Goal: Task Accomplishment & Management: Complete application form

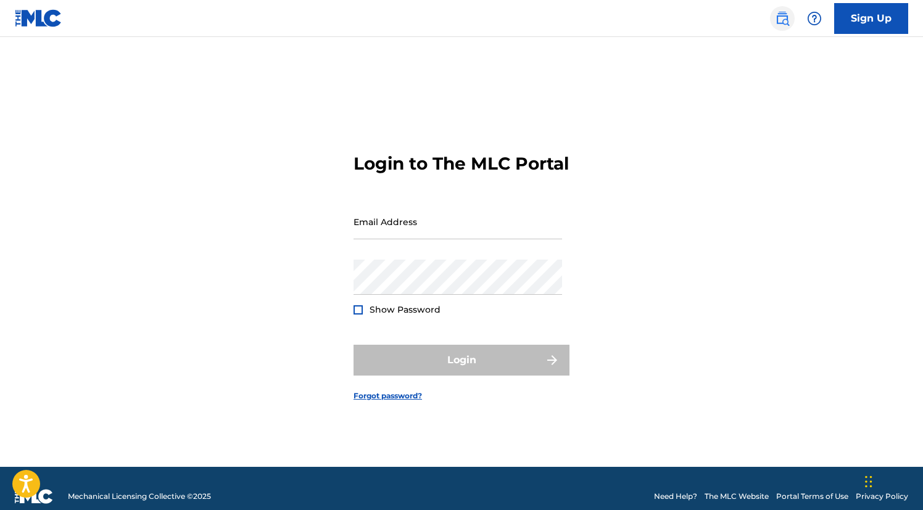
click at [781, 14] on img at bounding box center [782, 18] width 15 height 15
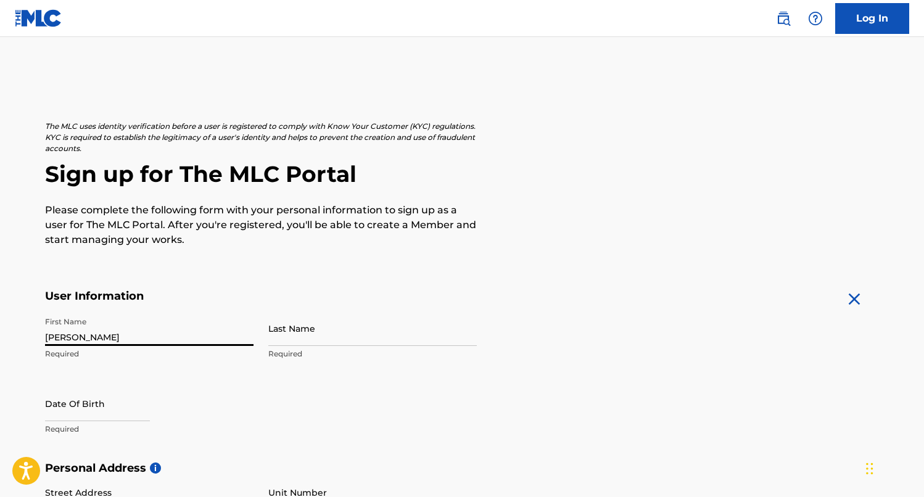
type input "Martin"
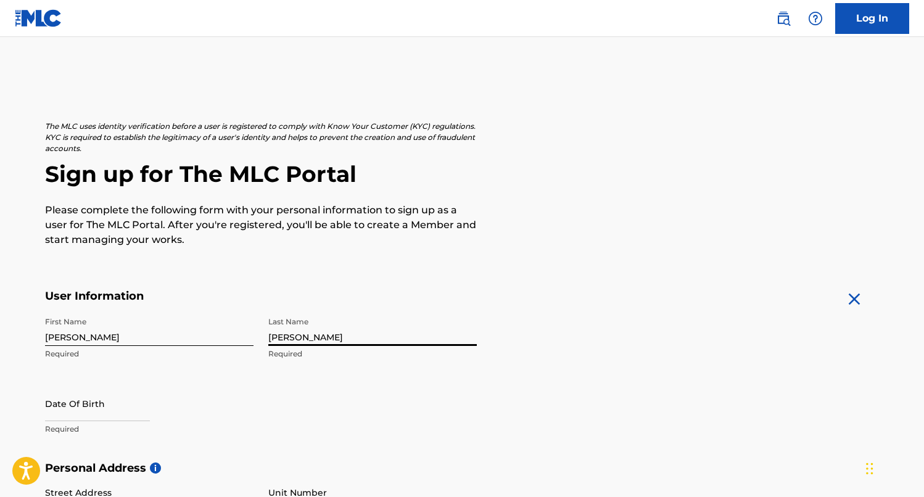
type input "Gallegos Noya"
select select "8"
select select "2025"
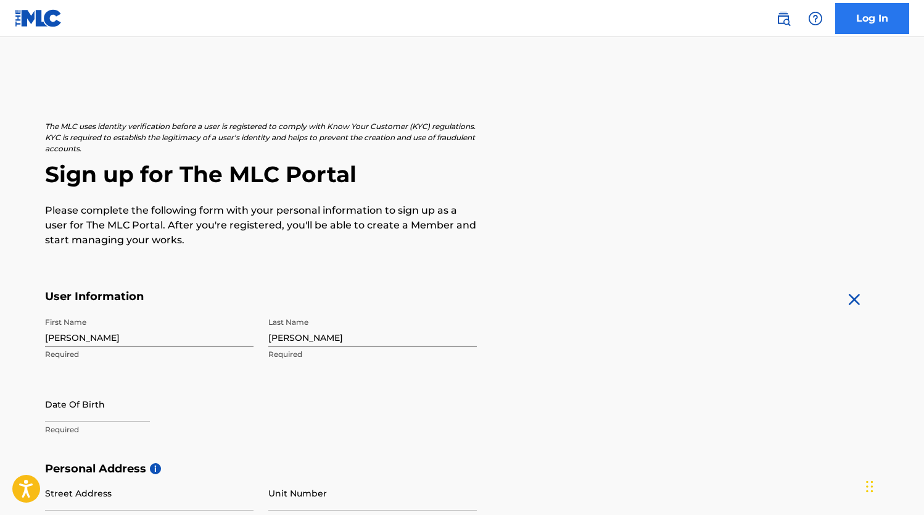
click at [873, 19] on link "Log In" at bounding box center [872, 18] width 74 height 31
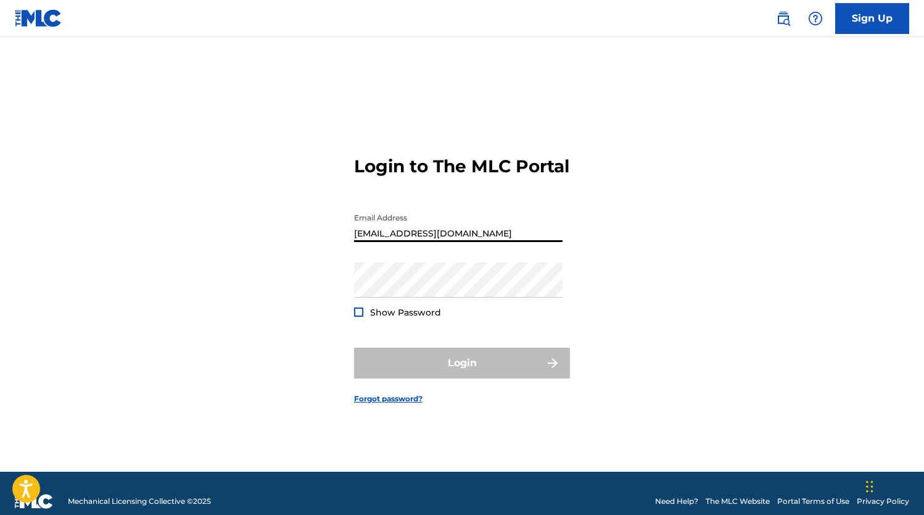
type input "MartinGallegosPiano@gmail.com"
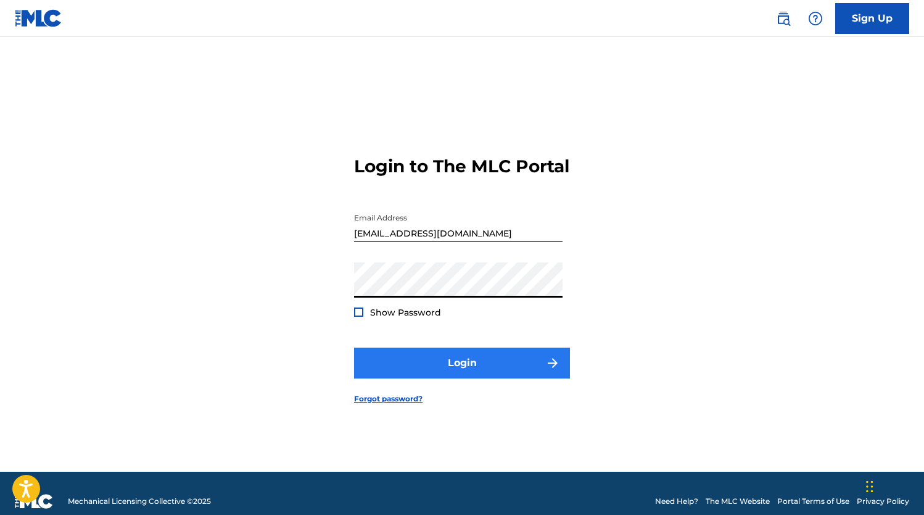
click at [465, 373] on button "Login" at bounding box center [462, 362] width 216 height 31
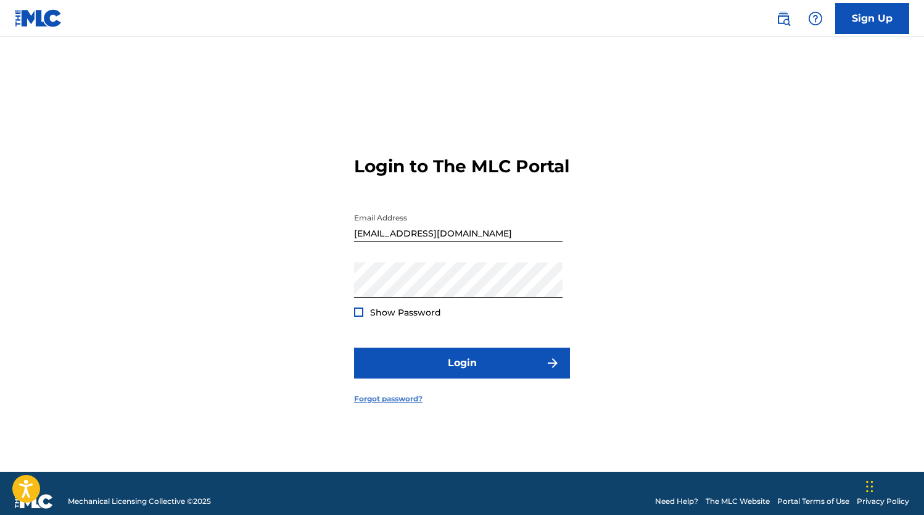
click at [404, 404] on link "Forgot password?" at bounding box center [388, 398] width 68 height 11
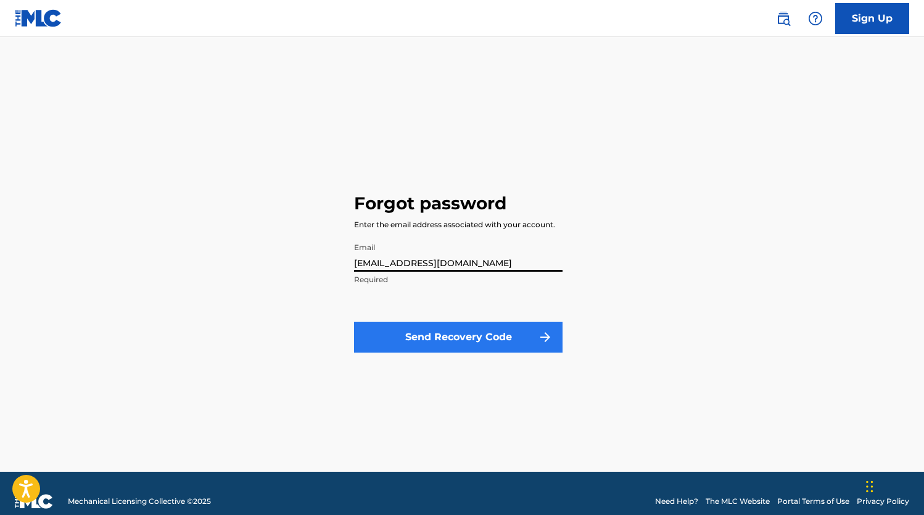
type input "MartinGallegosPiano@gmail.com"
click at [518, 338] on button "Send Recovery Code" at bounding box center [458, 336] width 209 height 31
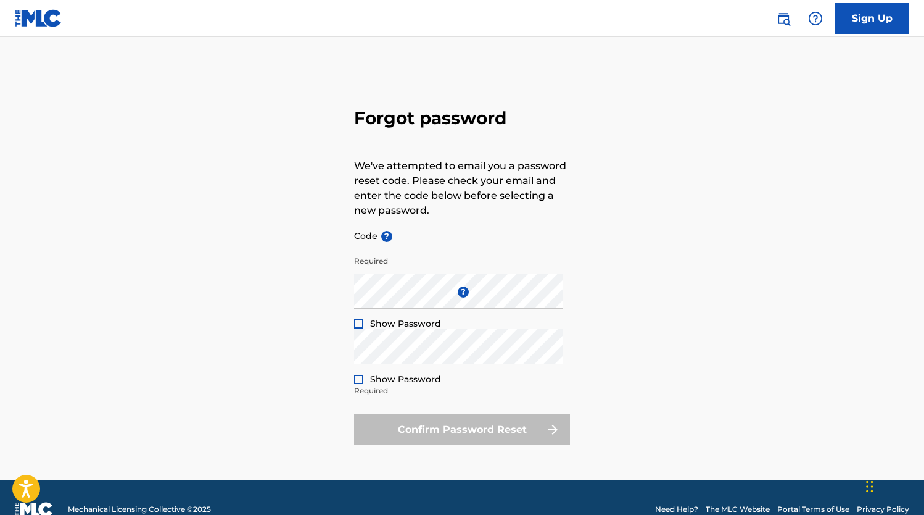
click at [470, 244] on input "Code ?" at bounding box center [458, 235] width 209 height 35
paste input "FP_5615e487576cb3b3988252980dbd"
type input "FP_5615e487576cb3b3988252980dbd"
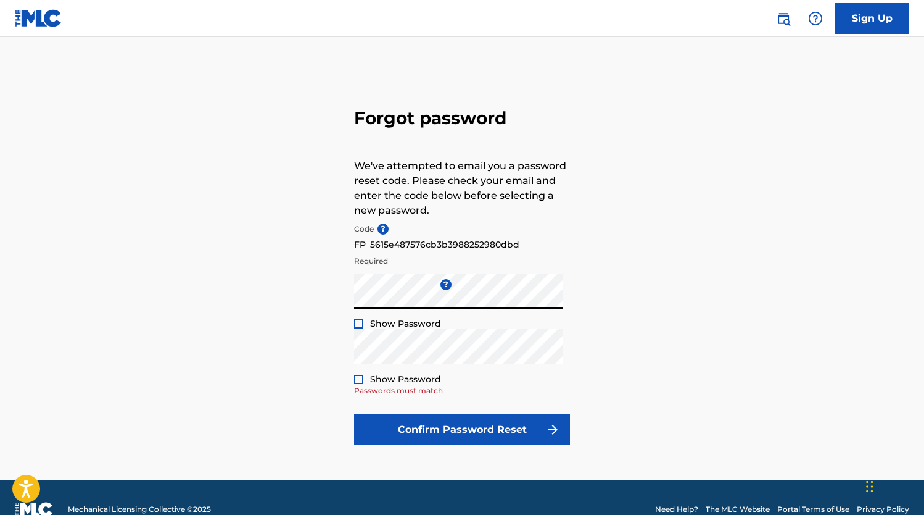
click at [658, 287] on div "Forgot password We've attempted to email you a password reset code. Please chec…" at bounding box center [462, 274] width 864 height 412
click at [666, 378] on div "Forgot password We've attempted to email you a password reset code. Please chec…" at bounding box center [462, 274] width 864 height 412
click at [137, 276] on div "Forgot password We've attempted to email you a password reset code. Please chec…" at bounding box center [462, 274] width 864 height 412
click at [685, 386] on div "Forgot password We've attempted to email you a password reset code. Please chec…" at bounding box center [462, 274] width 864 height 412
click at [357, 379] on div at bounding box center [358, 379] width 9 height 9
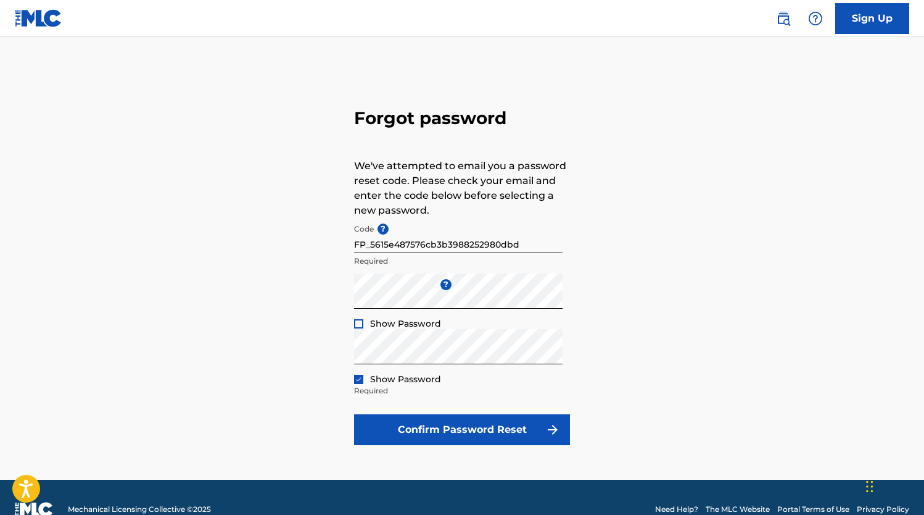
click at [358, 379] on img at bounding box center [358, 379] width 7 height 7
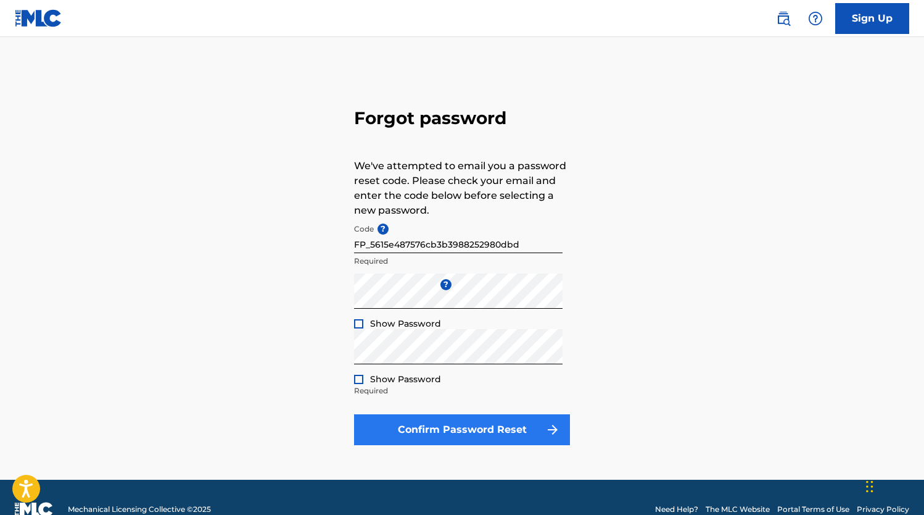
click at [517, 437] on button "Confirm Password Reset" at bounding box center [462, 429] width 216 height 31
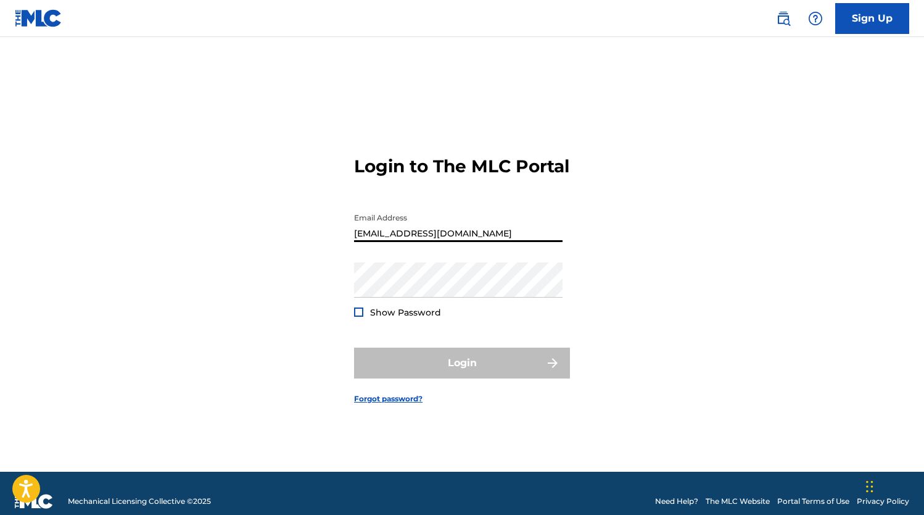
type input "MartinGallegosPiano@gmail.com"
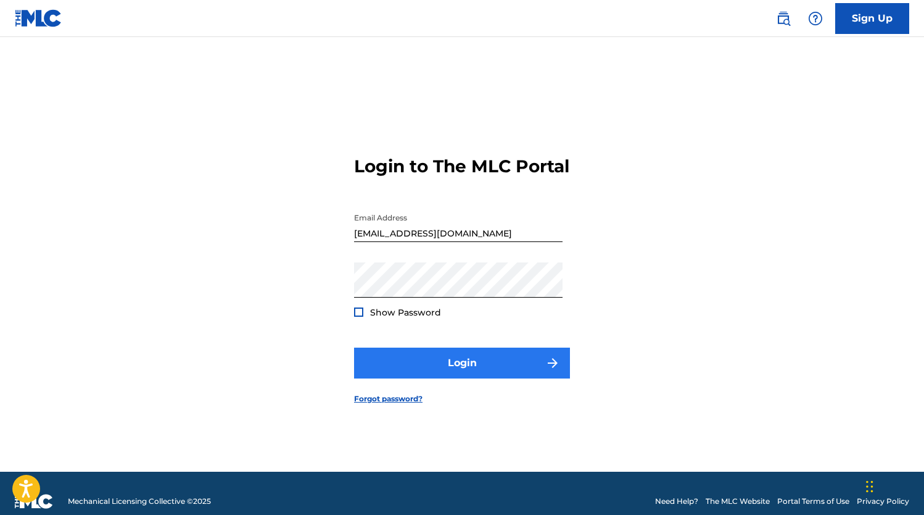
click at [481, 374] on button "Login" at bounding box center [462, 362] width 216 height 31
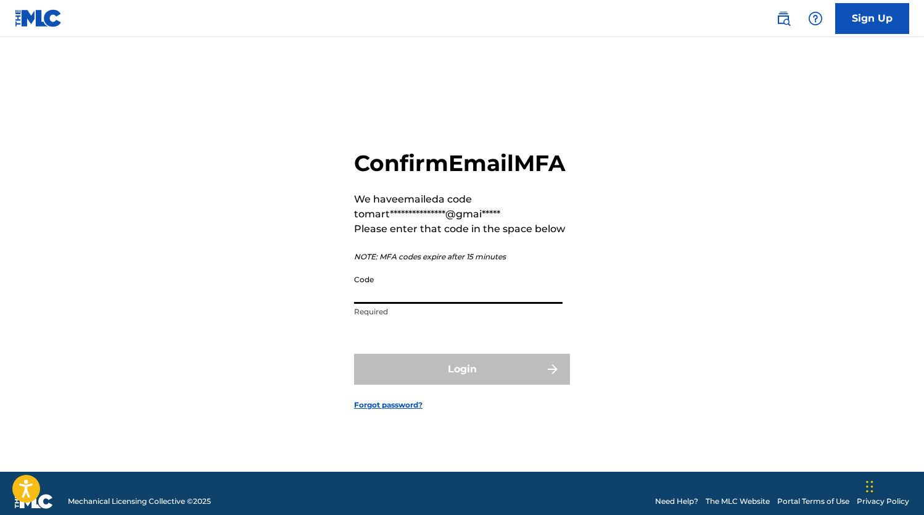
click at [497, 304] on input "Code" at bounding box center [458, 285] width 209 height 35
paste input "155224"
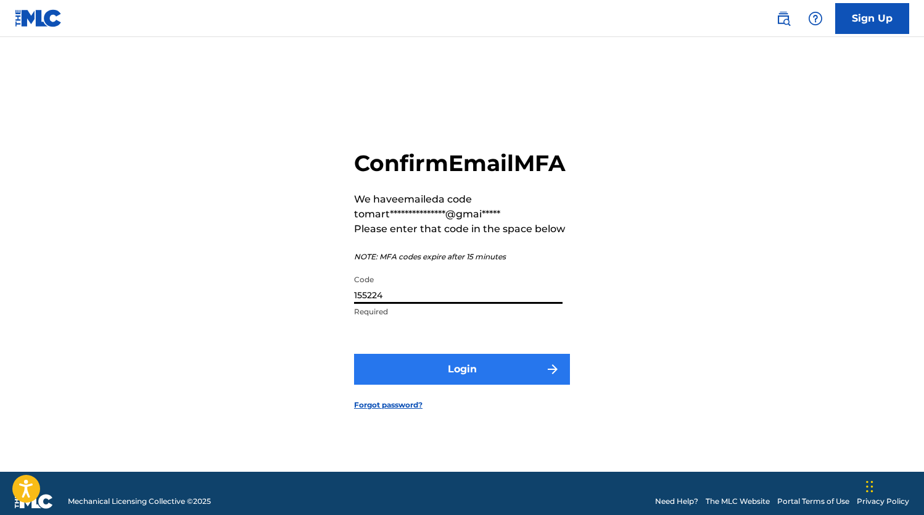
type input "155224"
click at [475, 379] on button "Login" at bounding box center [462, 369] width 216 height 31
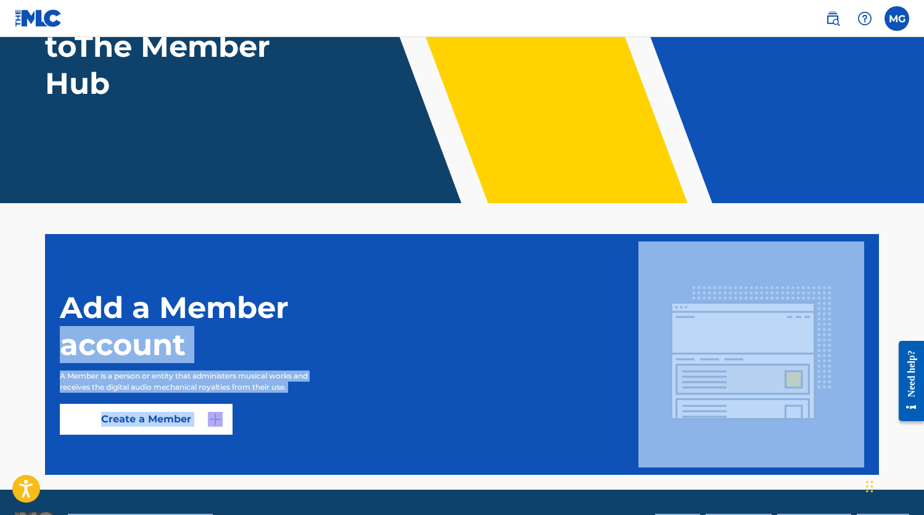
scroll to position [170, 0]
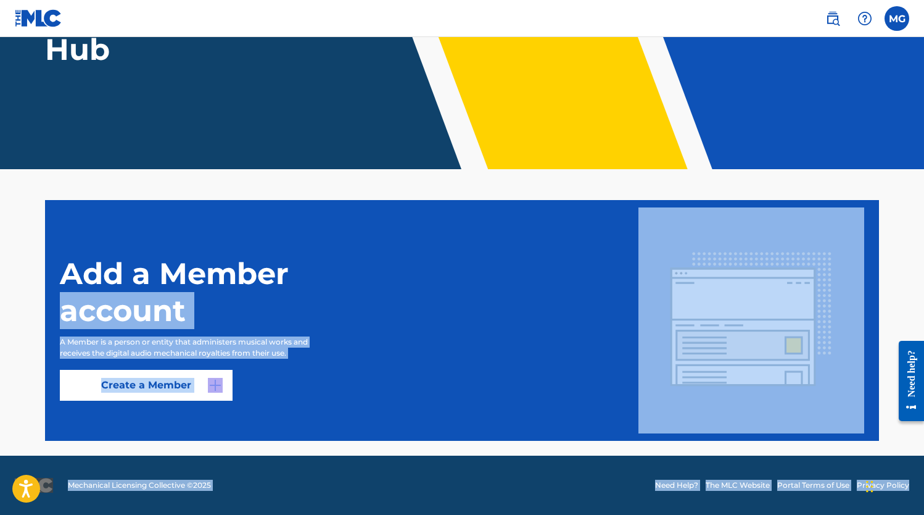
drag, startPoint x: 885, startPoint y: 436, endPoint x: 891, endPoint y: 542, distance: 106.9
click at [891, 344] on html "Accessibility Screen-Reader Guide, Feedback, and Issue Reporting | New window 0…" at bounding box center [462, 87] width 924 height 515
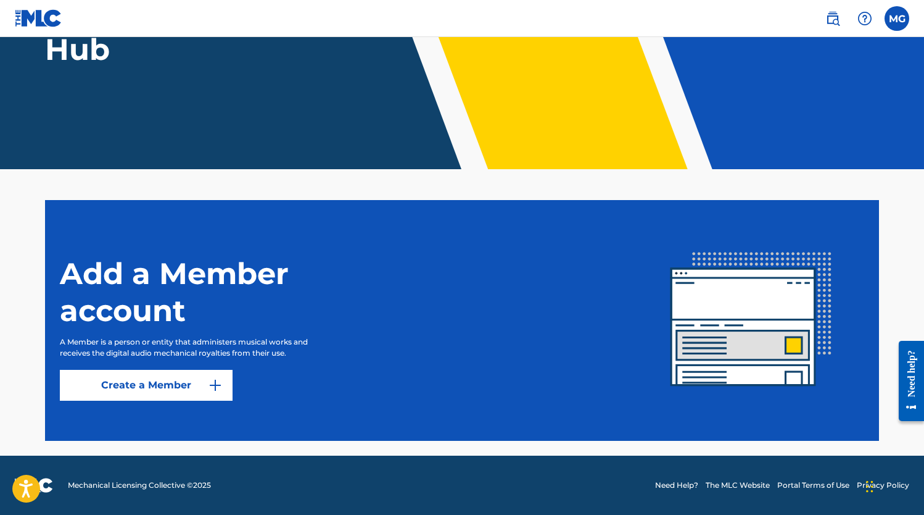
click at [892, 267] on div "Add a Member account A Member is a person or entity that administers musical wo…" at bounding box center [462, 320] width 864 height 241
click at [221, 393] on link "Create a Member" at bounding box center [146, 385] width 173 height 31
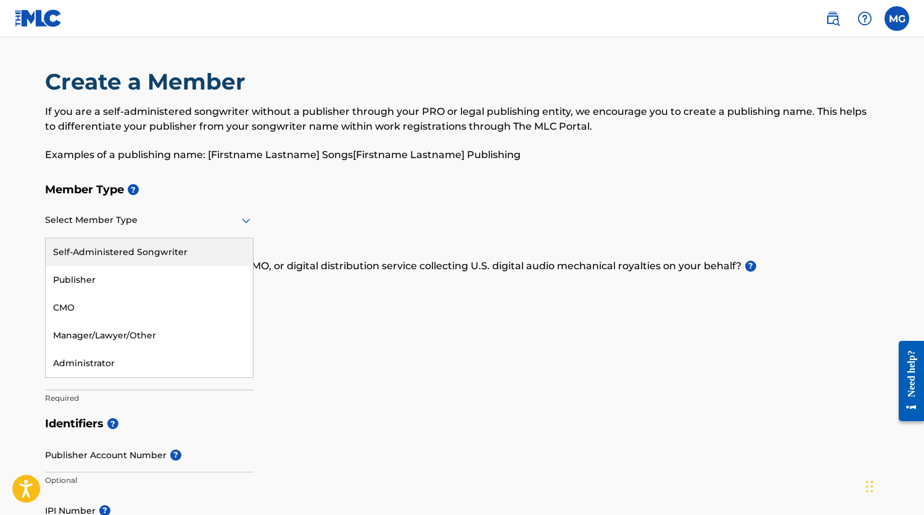
click at [246, 222] on icon at bounding box center [246, 220] width 9 height 5
click at [163, 250] on div "Self-Administered Songwriter" at bounding box center [149, 252] width 207 height 28
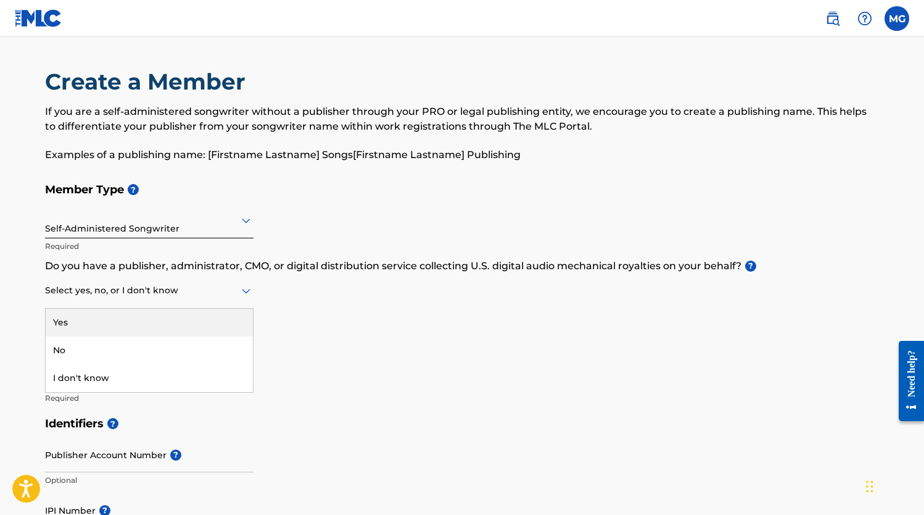
click at [244, 298] on div "Select yes, no, or I don't know" at bounding box center [149, 290] width 209 height 35
click at [184, 321] on div "Yes" at bounding box center [149, 322] width 207 height 28
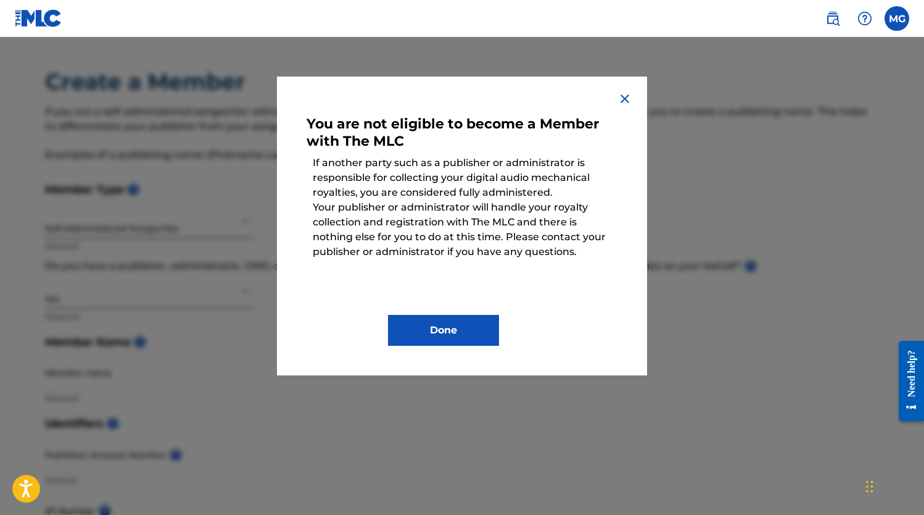
click at [624, 101] on img at bounding box center [625, 98] width 15 height 15
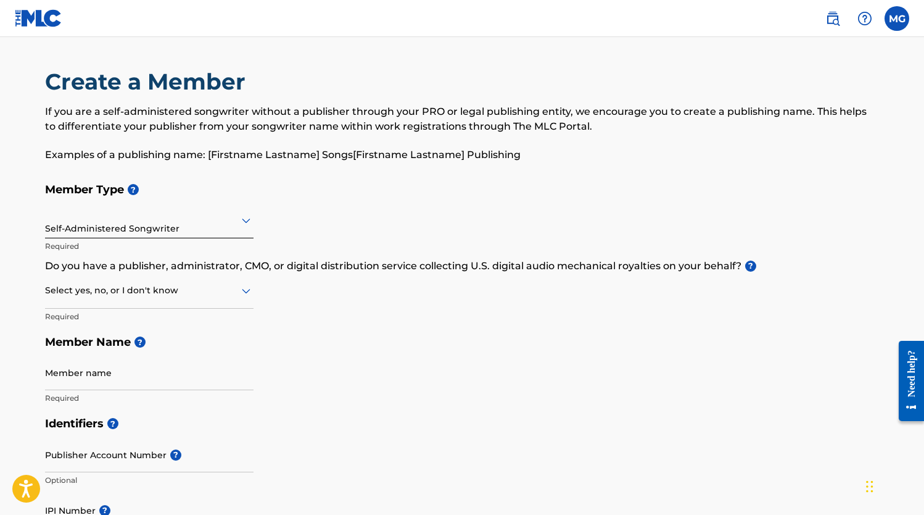
click at [248, 291] on icon at bounding box center [246, 291] width 9 height 5
click at [189, 343] on div "No" at bounding box center [149, 350] width 207 height 28
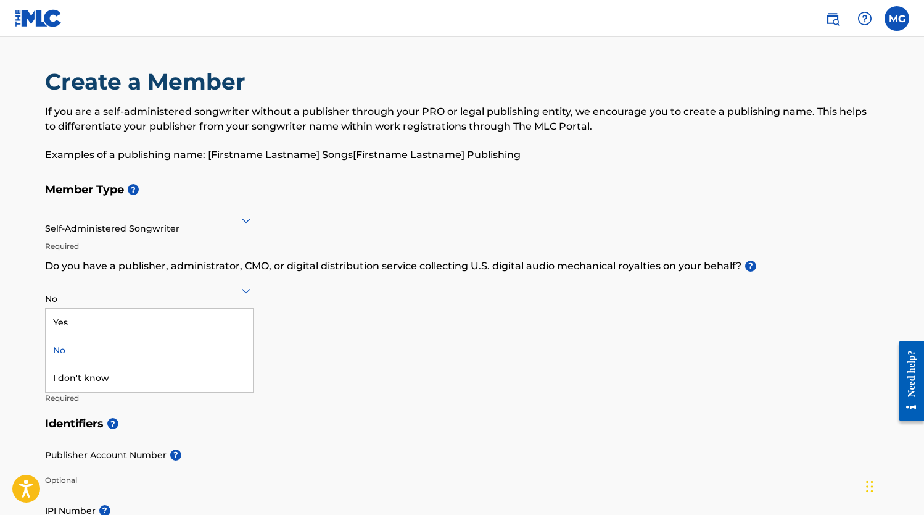
click at [244, 294] on icon at bounding box center [246, 290] width 15 height 15
click at [190, 372] on div "I don't know" at bounding box center [149, 378] width 207 height 28
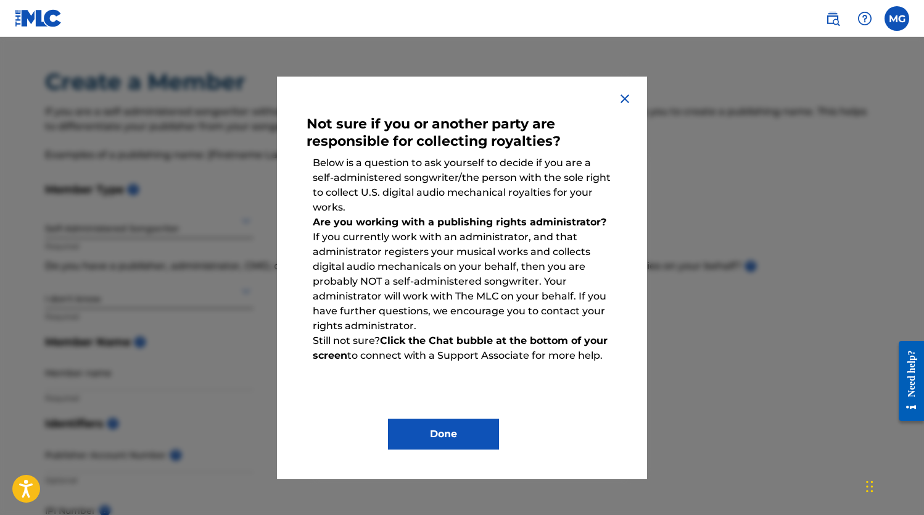
click at [627, 99] on img at bounding box center [625, 98] width 15 height 15
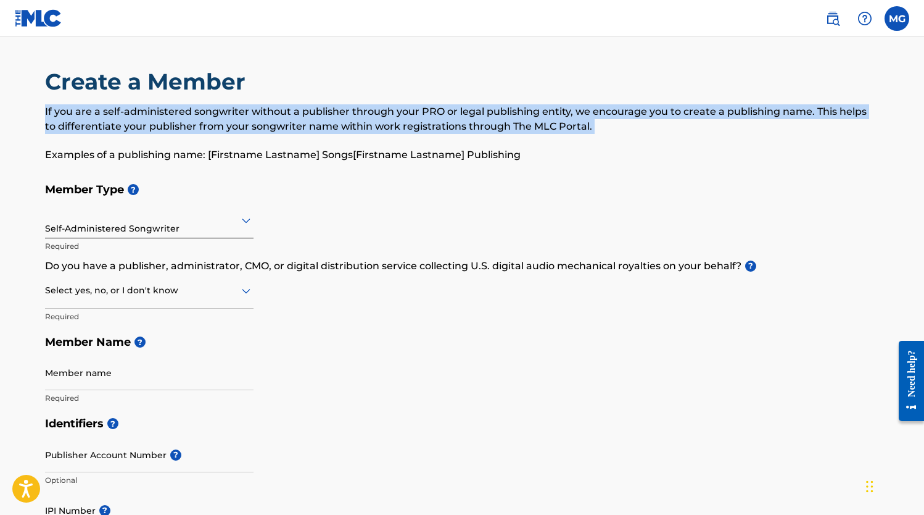
drag, startPoint x: 923, startPoint y: 99, endPoint x: 923, endPoint y: 138, distance: 39.5
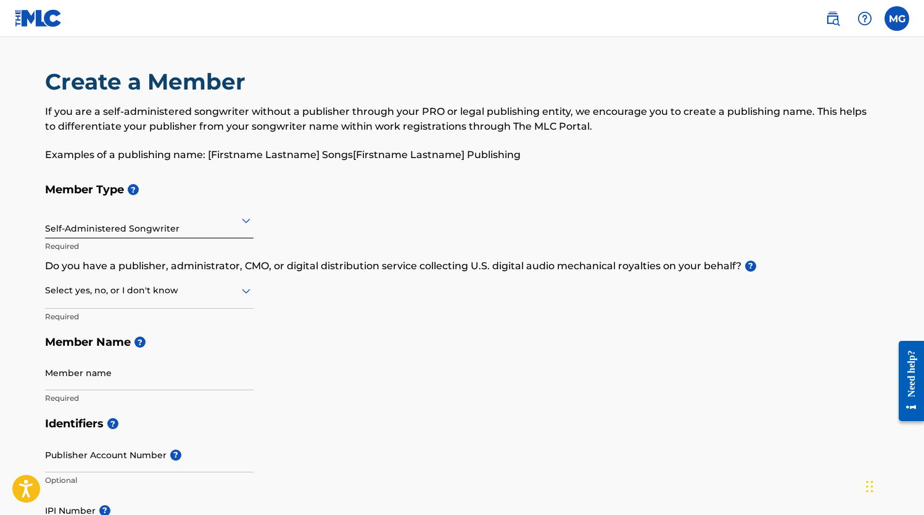
click at [873, 173] on div "Create a Member If you are a self-administered songwriter without a publisher t…" at bounding box center [462, 122] width 834 height 109
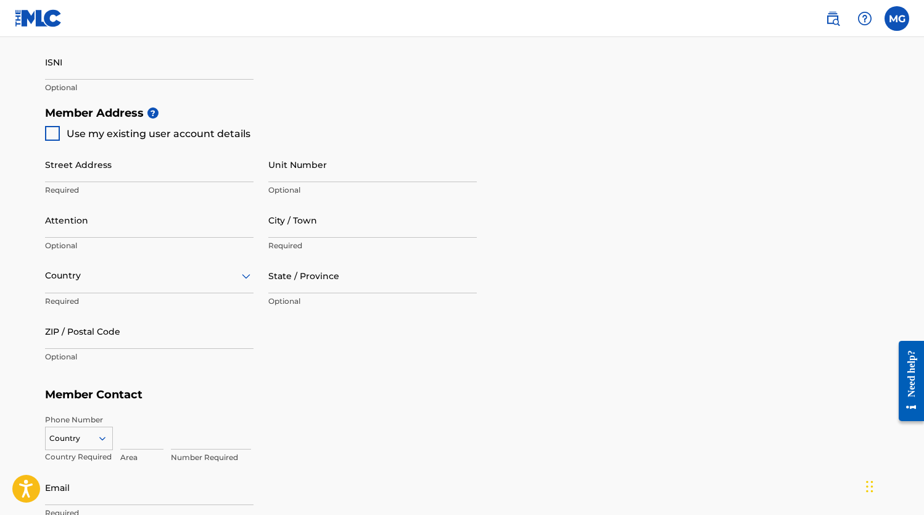
scroll to position [506, 0]
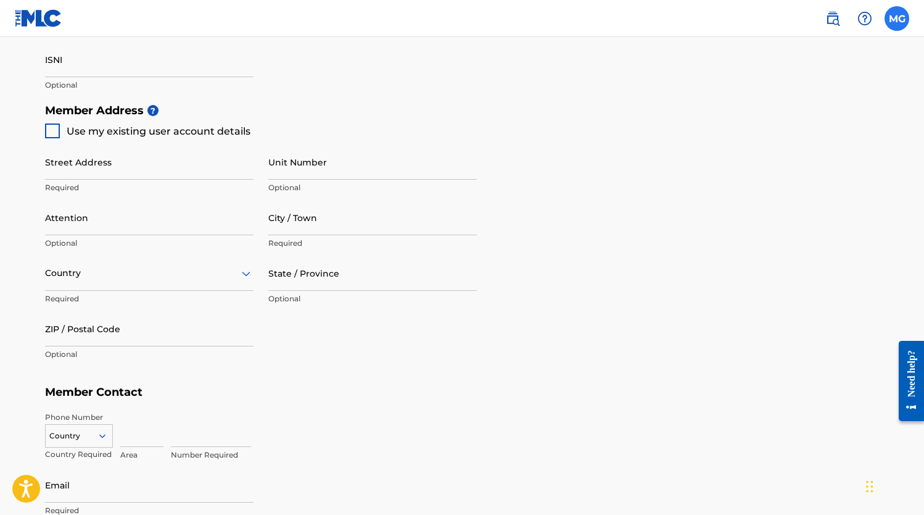
click at [897, 21] on label at bounding box center [897, 18] width 25 height 25
click at [897, 19] on input "MG Martin Gallegos Noya martingallegospiano@gmail.com Notification Preferences …" at bounding box center [897, 19] width 0 height 0
click at [782, 170] on p "Log out" at bounding box center [777, 174] width 29 height 11
click at [897, 19] on input "MG Martin Gallegos Noya martingallegospiano@gmail.com Notification Preferences …" at bounding box center [897, 19] width 0 height 0
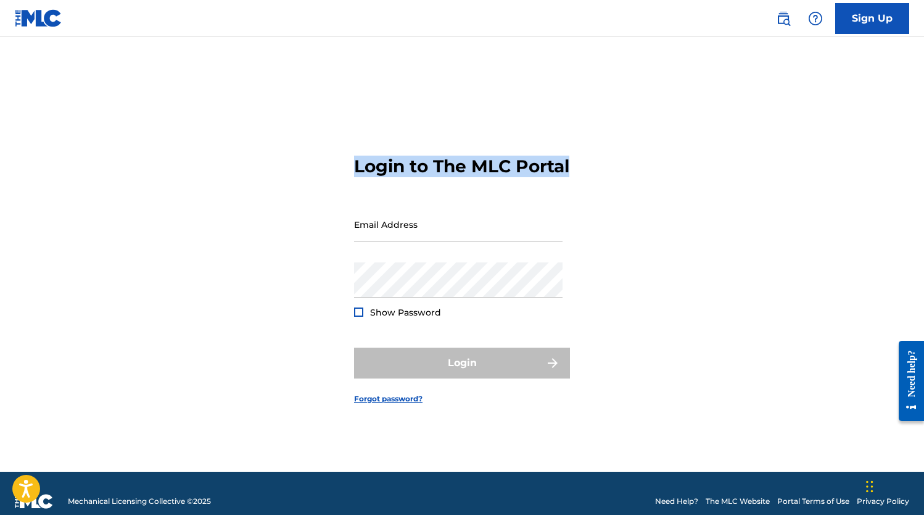
drag, startPoint x: 359, startPoint y: 154, endPoint x: 415, endPoint y: 171, distance: 58.6
click at [415, 171] on h3 "Login to The MLC Portal" at bounding box center [461, 166] width 215 height 22
click at [714, 163] on div "Login to The MLC Portal Email Address Password Show Password Login Forgot passw…" at bounding box center [462, 270] width 864 height 404
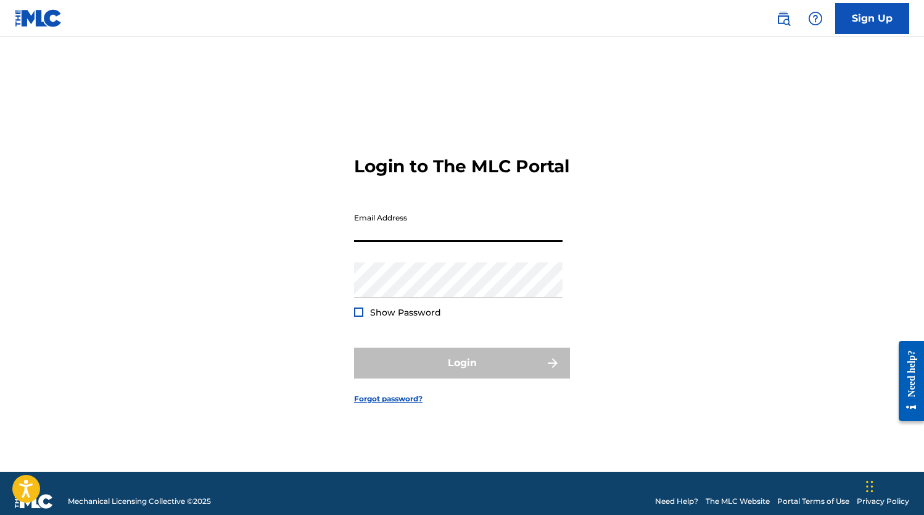
click at [673, 219] on div "Login to The MLC Portal Email Address Password Show Password Login Forgot passw…" at bounding box center [462, 270] width 864 height 404
